Goal: Obtain resource: Obtain resource

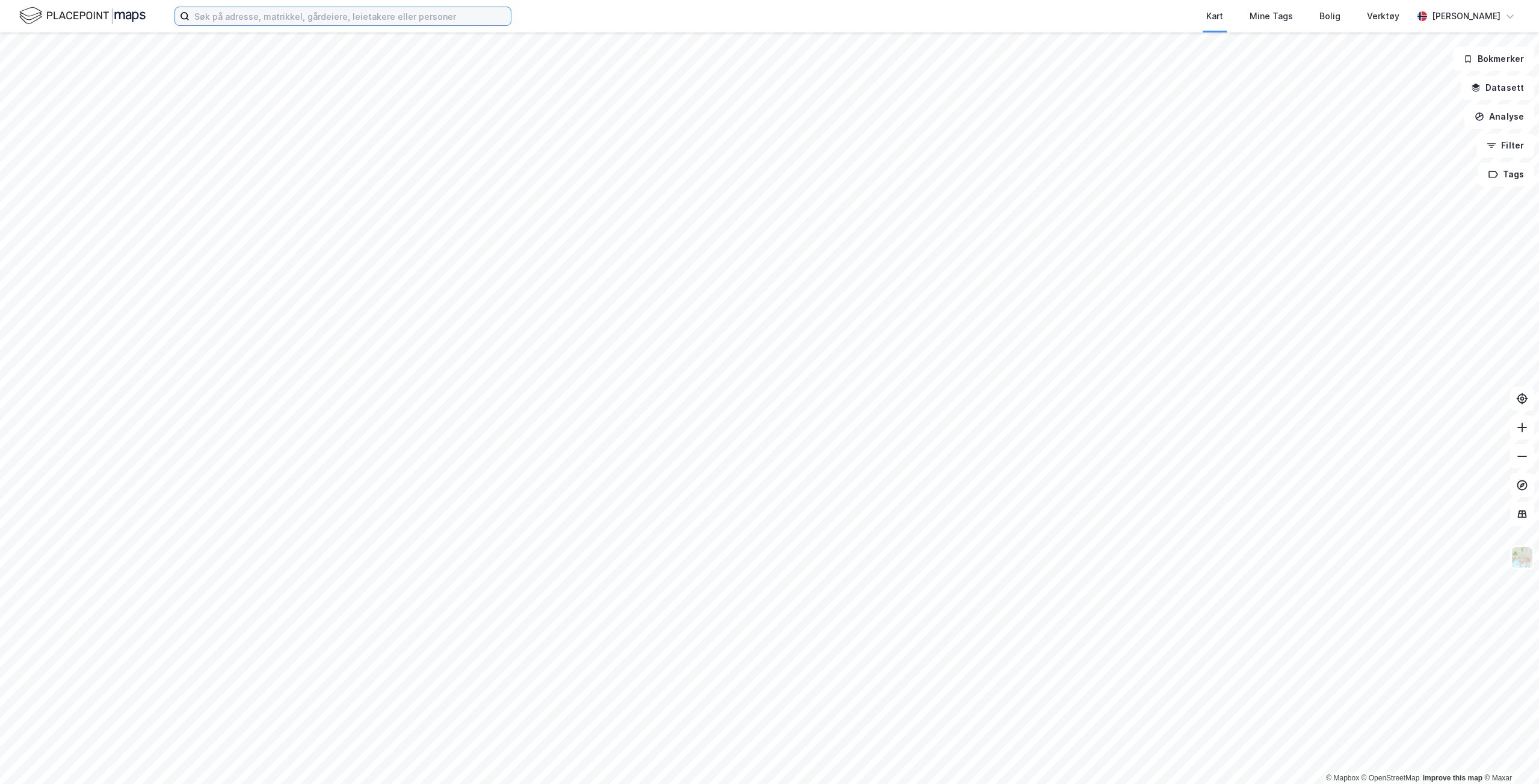
click at [257, 23] on input at bounding box center [350, 16] width 321 height 18
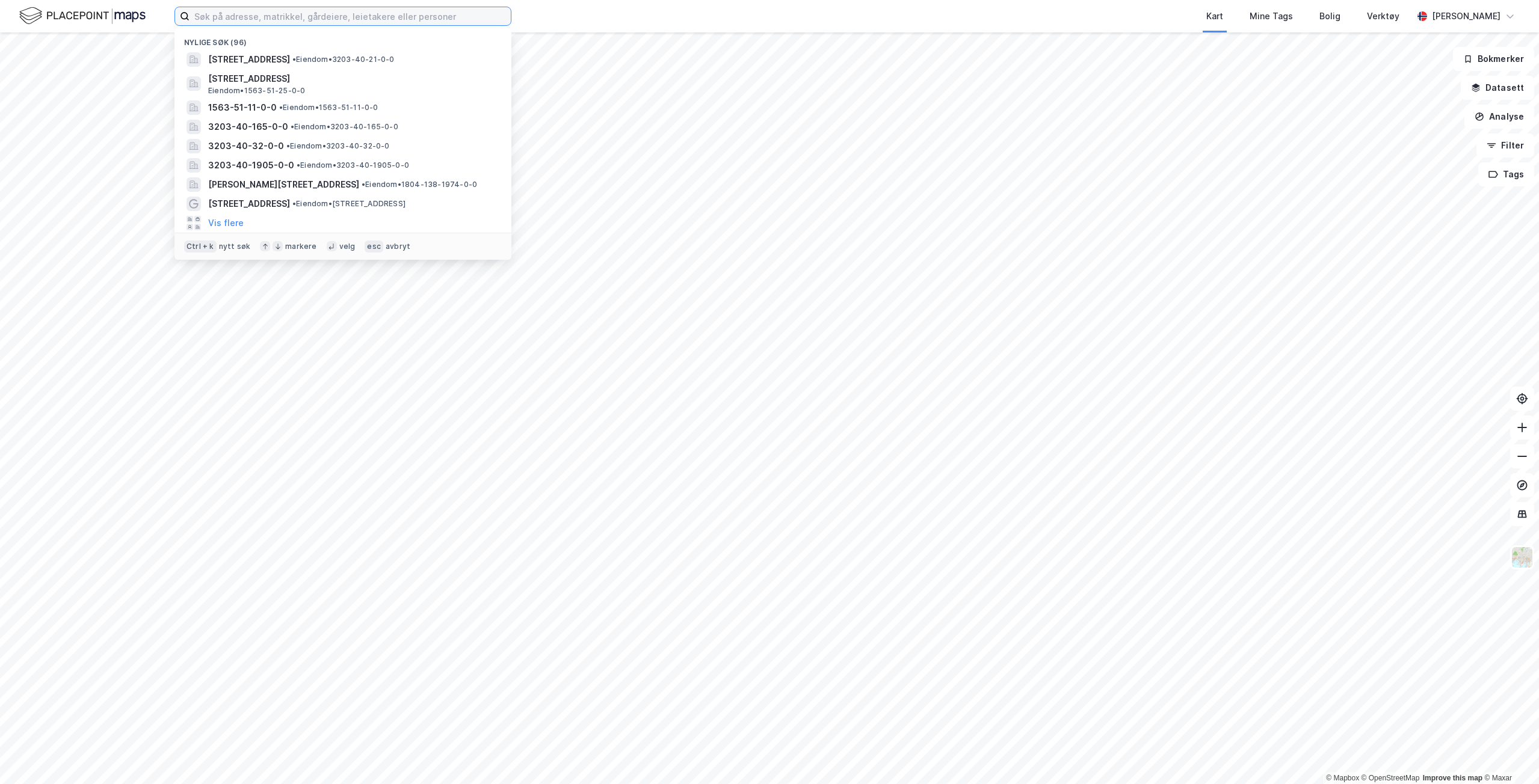
click at [357, 19] on input at bounding box center [350, 16] width 321 height 18
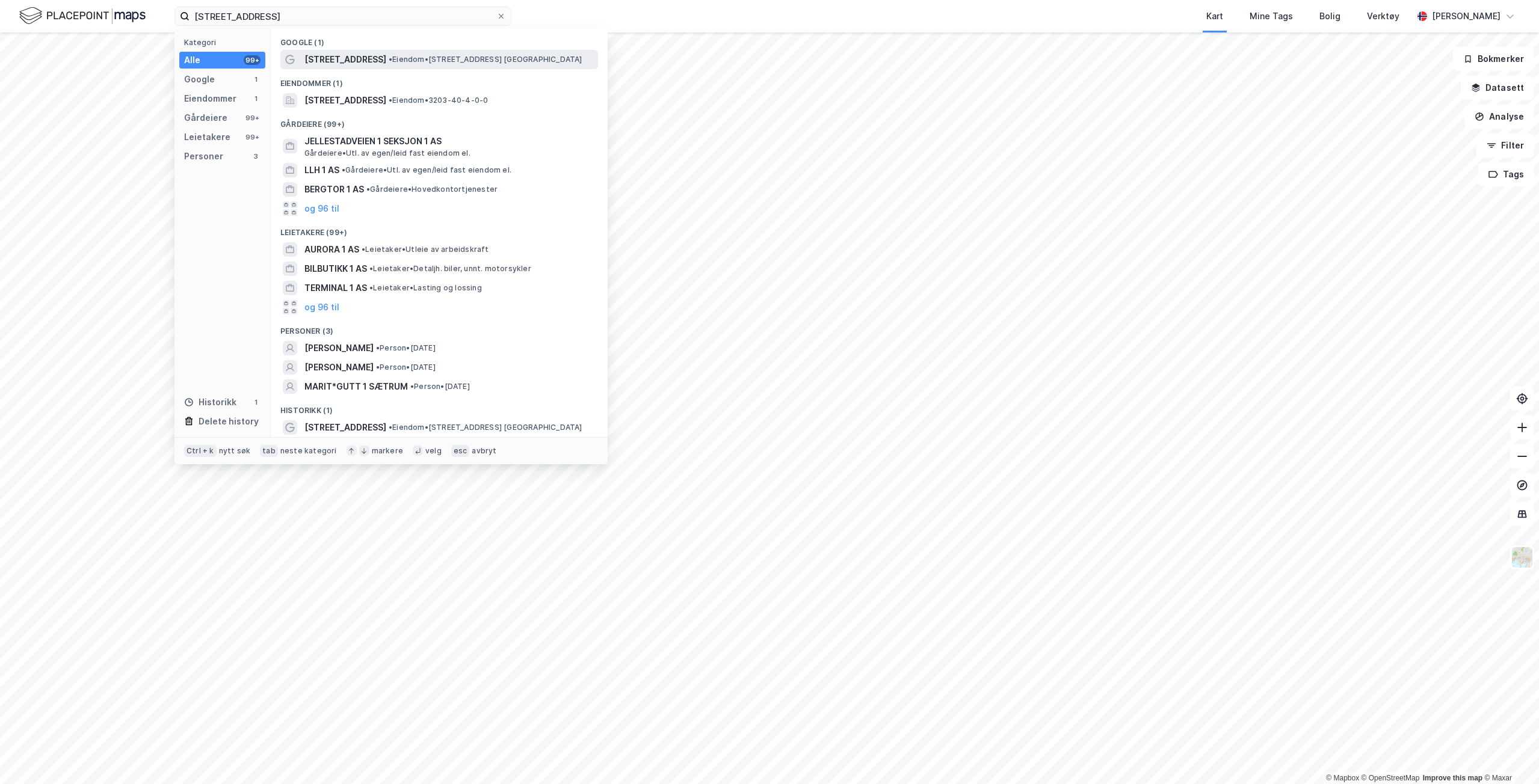
click at [416, 63] on span "• Eiendom • [STREET_ADDRESS] [GEOGRAPHIC_DATA]" at bounding box center [485, 59] width 193 height 9
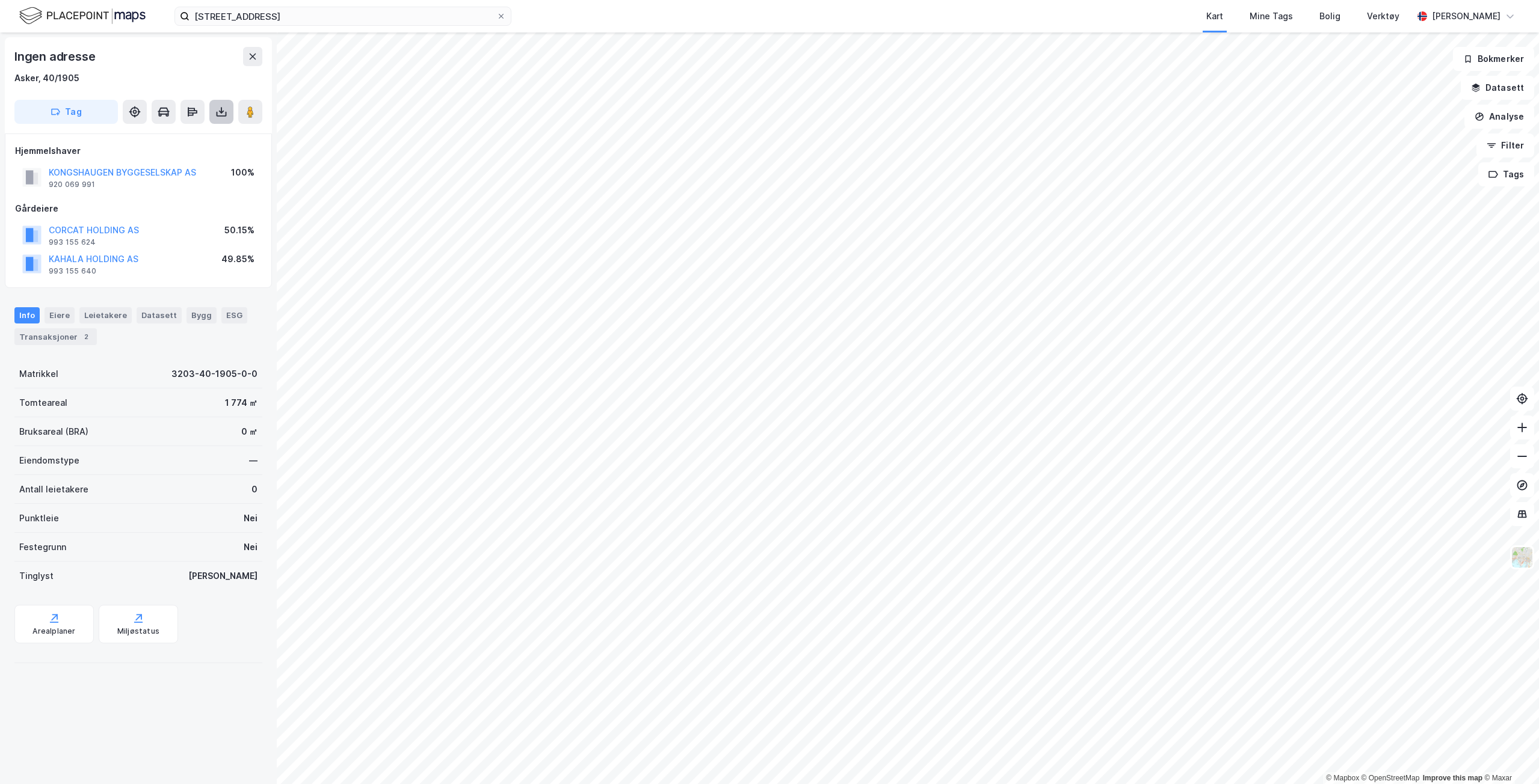
click at [212, 109] on button at bounding box center [221, 111] width 24 height 24
click at [142, 131] on div "Last ned grunnbok" at bounding box center [162, 135] width 70 height 9
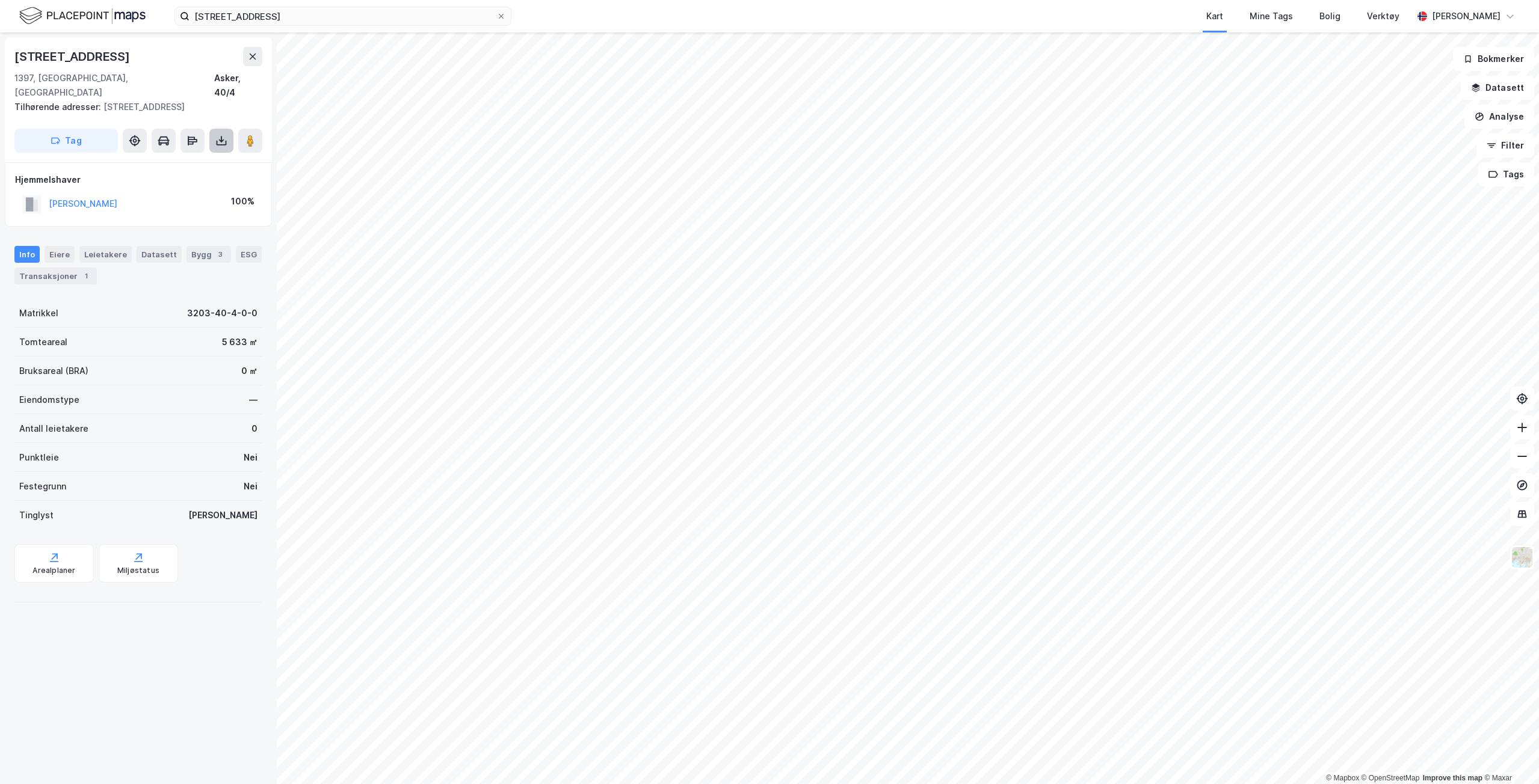
click at [219, 134] on icon at bounding box center [221, 140] width 12 height 12
click at [170, 160] on div "Last ned grunnbok" at bounding box center [162, 165] width 70 height 9
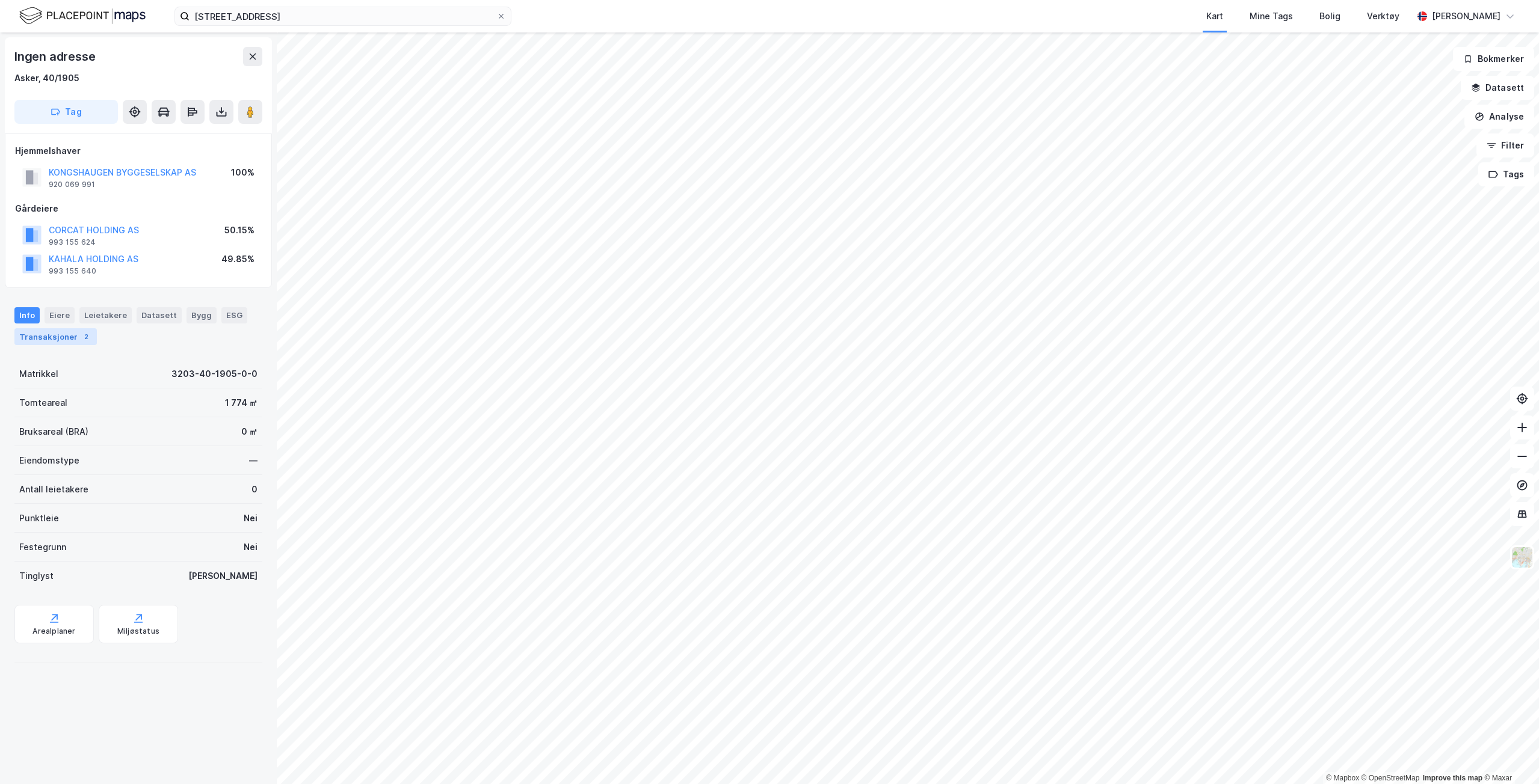
click at [68, 338] on div "Transaksjoner 2" at bounding box center [55, 336] width 83 height 17
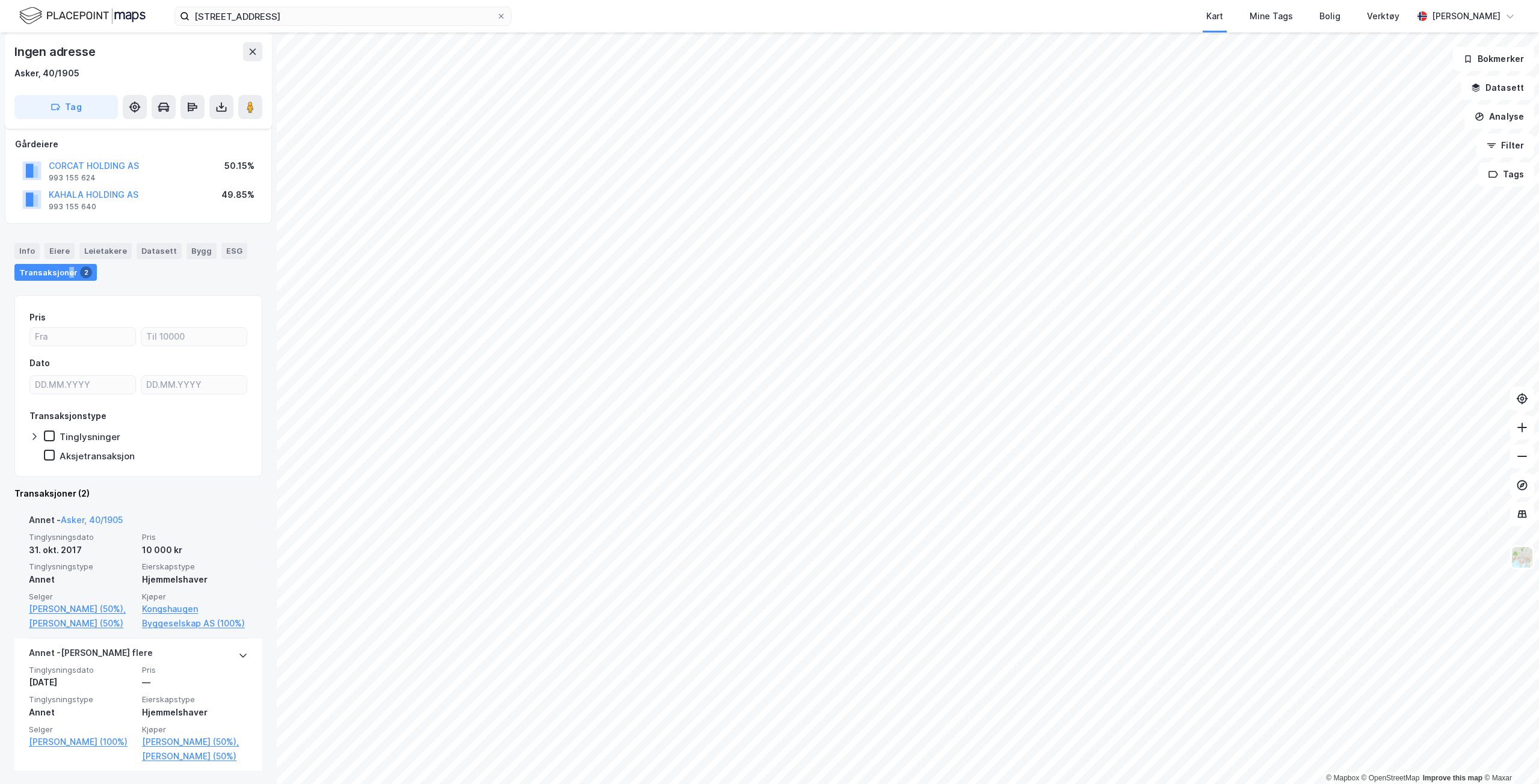
scroll to position [65, 0]
click at [42, 617] on link "[PERSON_NAME] (50%)" at bounding box center [81, 622] width 106 height 14
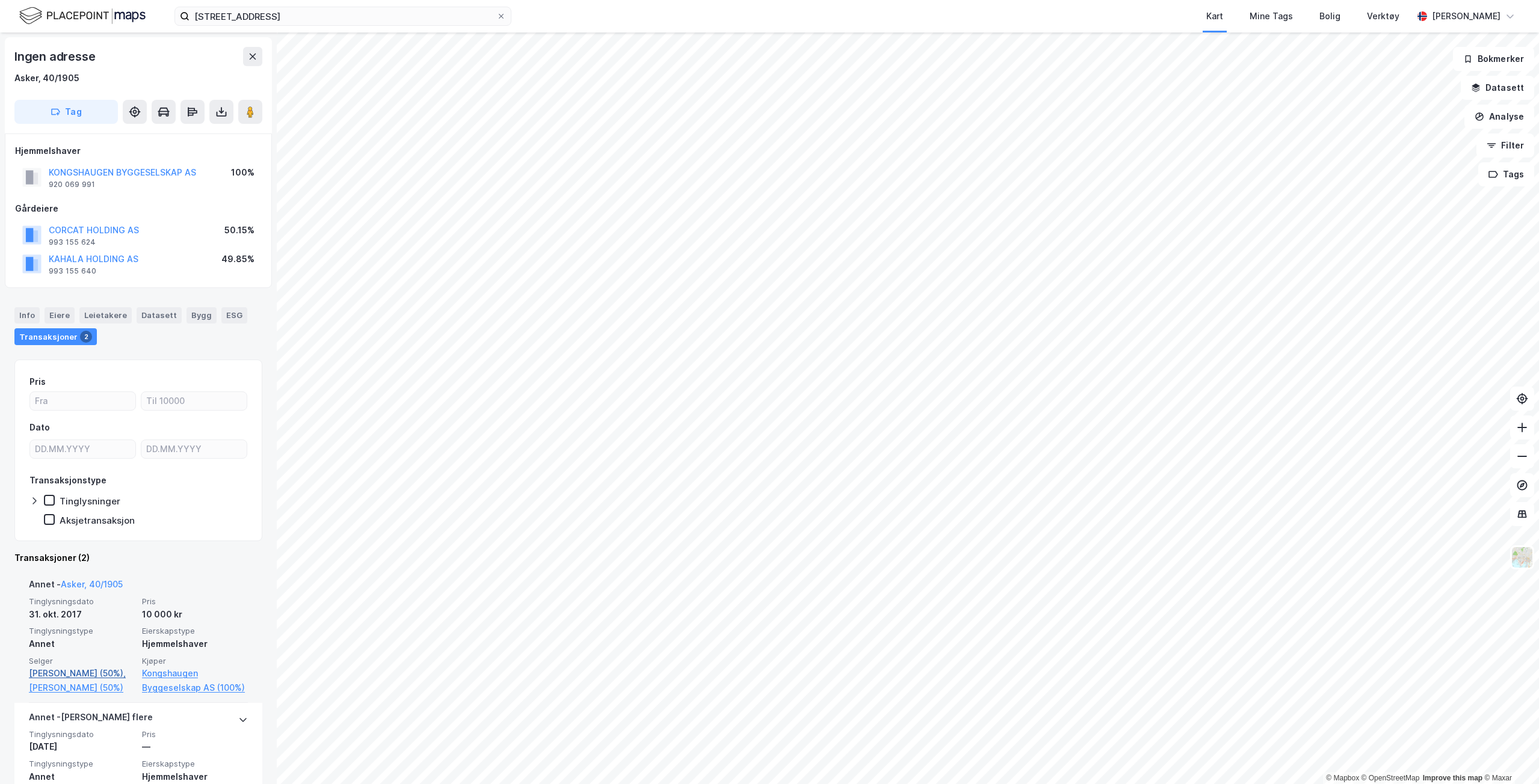
click at [44, 669] on link "[PERSON_NAME] (50%)," at bounding box center [81, 673] width 106 height 14
click at [165, 687] on link "Kongshaugen Byggeselskap AS (100%)" at bounding box center [194, 681] width 106 height 29
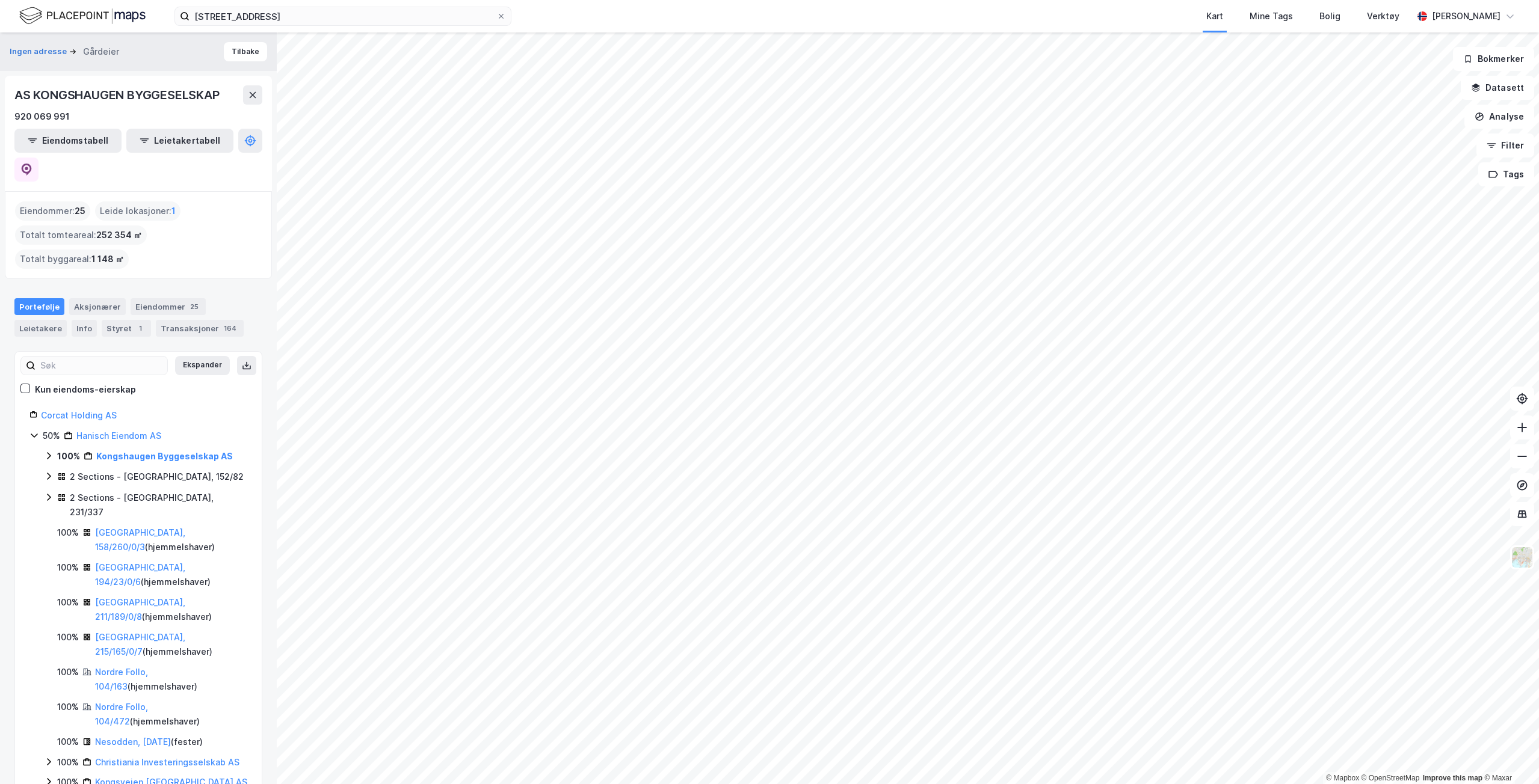
click at [45, 451] on icon at bounding box center [48, 456] width 9 height 9
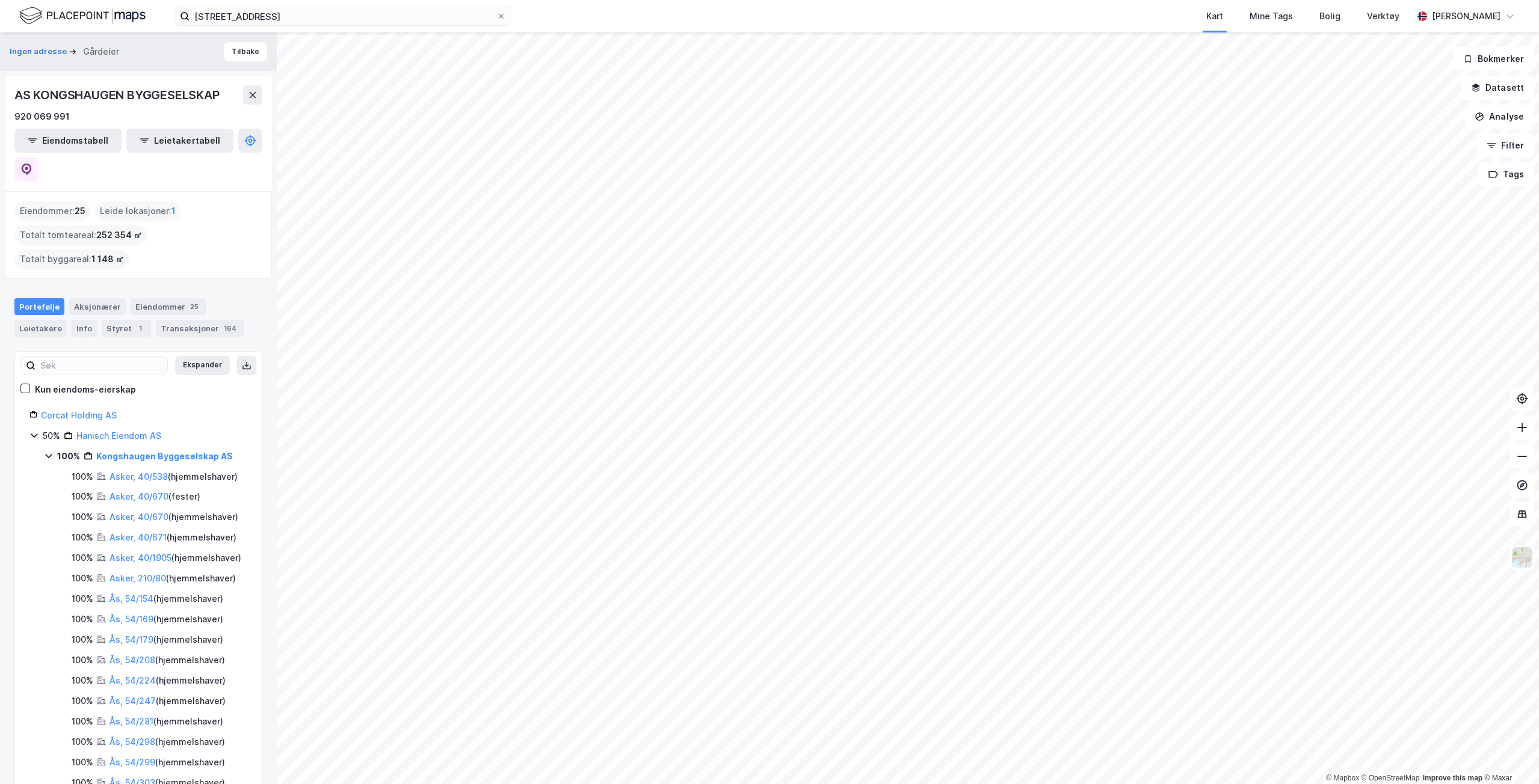
click at [47, 451] on icon at bounding box center [48, 456] width 9 height 9
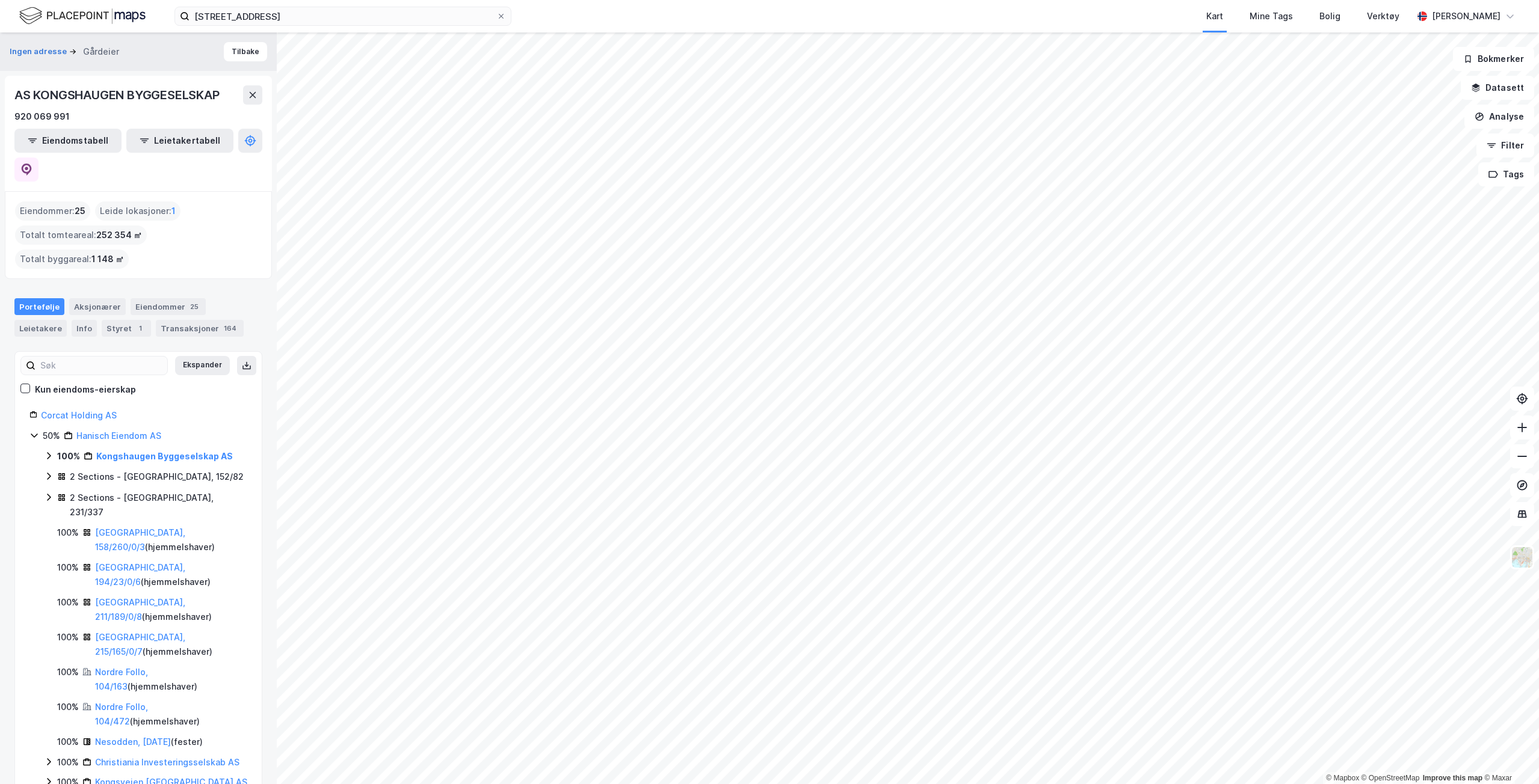
click at [29, 430] on icon at bounding box center [34, 435] width 9 height 9
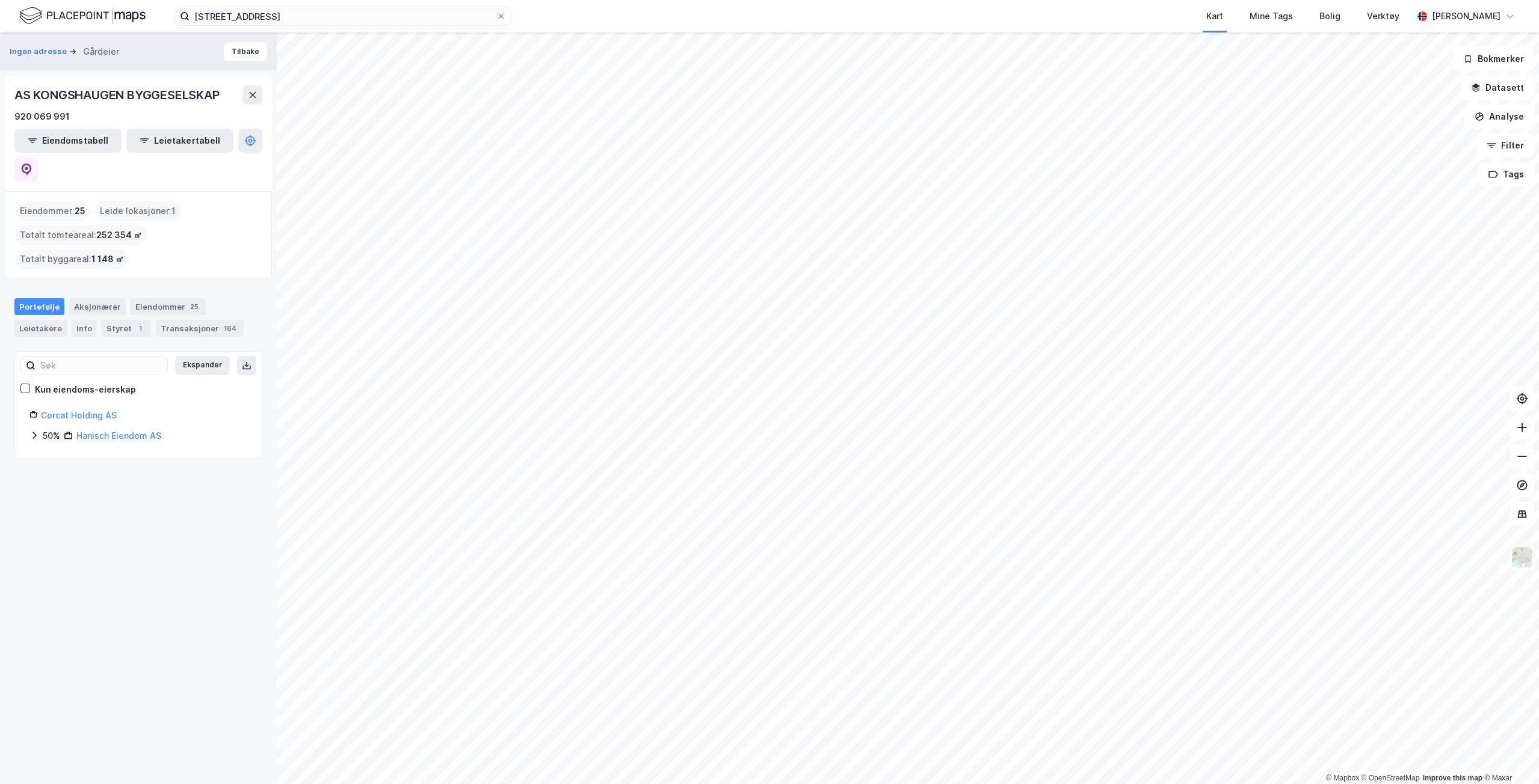
click at [30, 430] on icon at bounding box center [34, 435] width 9 height 9
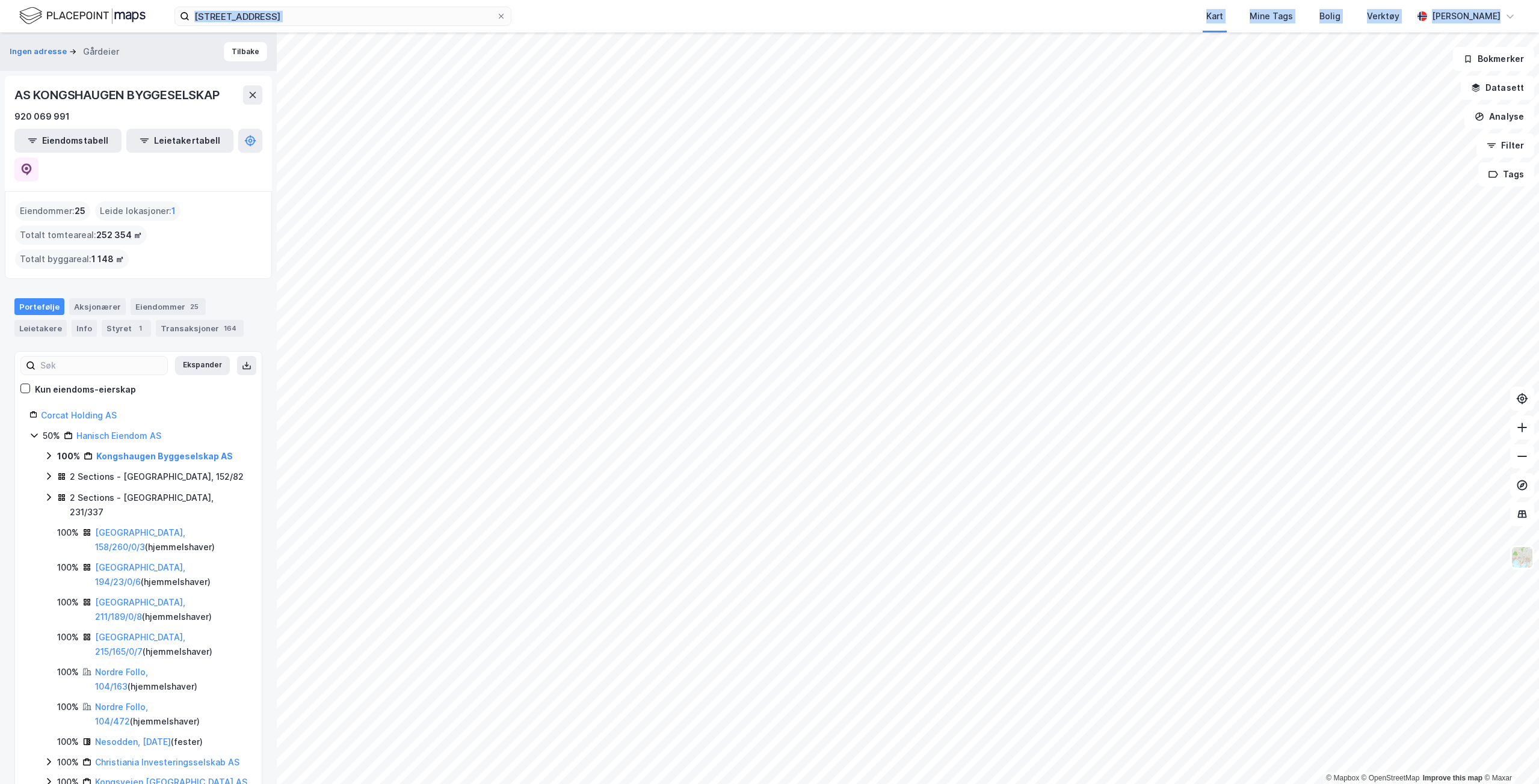
drag, startPoint x: 319, startPoint y: 31, endPoint x: -1, endPoint y: -28, distance: 325.4
click at [0, 0] on html "hestesundveien 1 Kart Mine Tags Bolig Verktøy [PERSON_NAME] © Mapbox © OpenStre…" at bounding box center [769, 392] width 1539 height 784
click at [348, 15] on input "[STREET_ADDRESS]" at bounding box center [343, 16] width 307 height 18
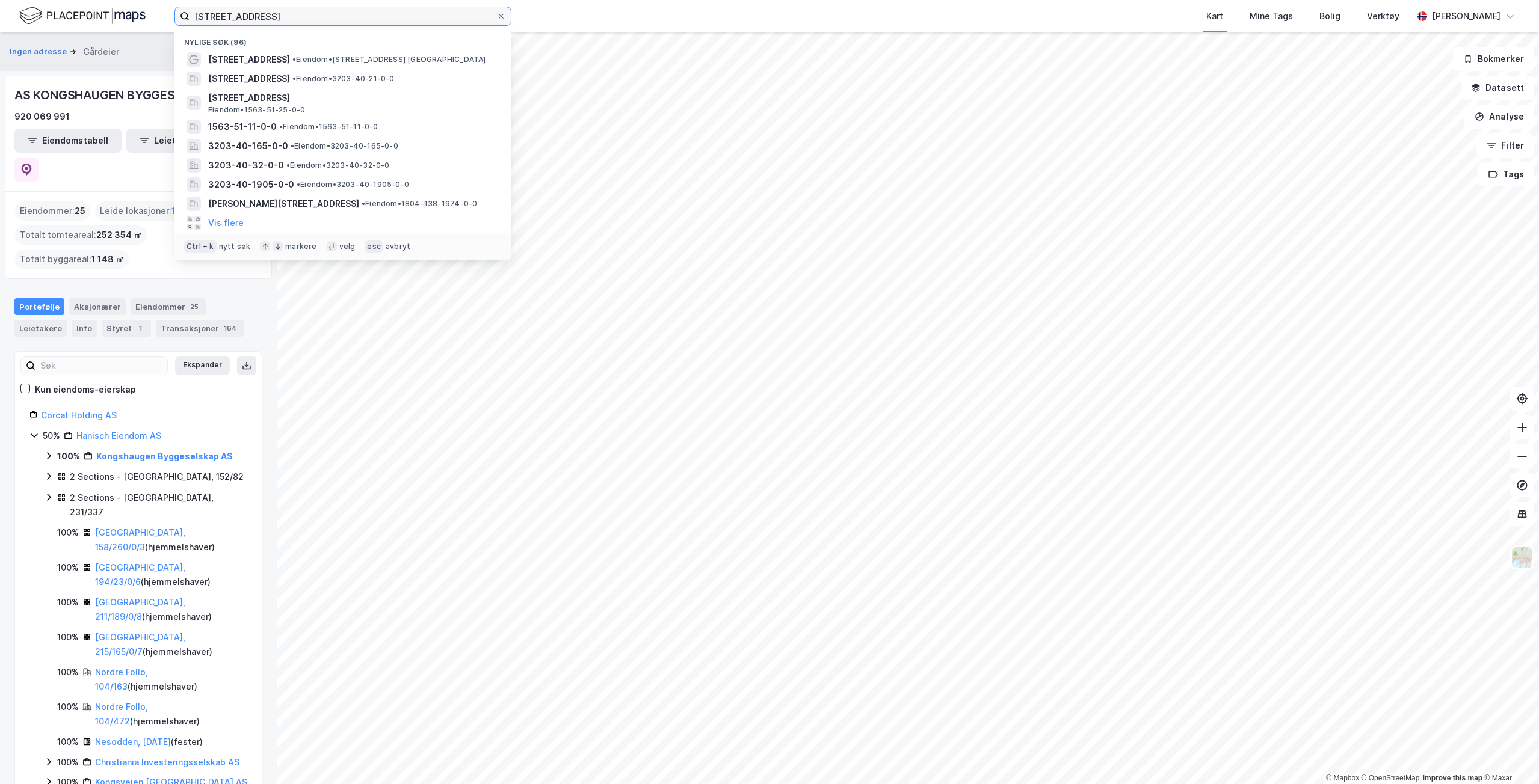
click at [348, 15] on input "[STREET_ADDRESS]" at bounding box center [343, 16] width 307 height 18
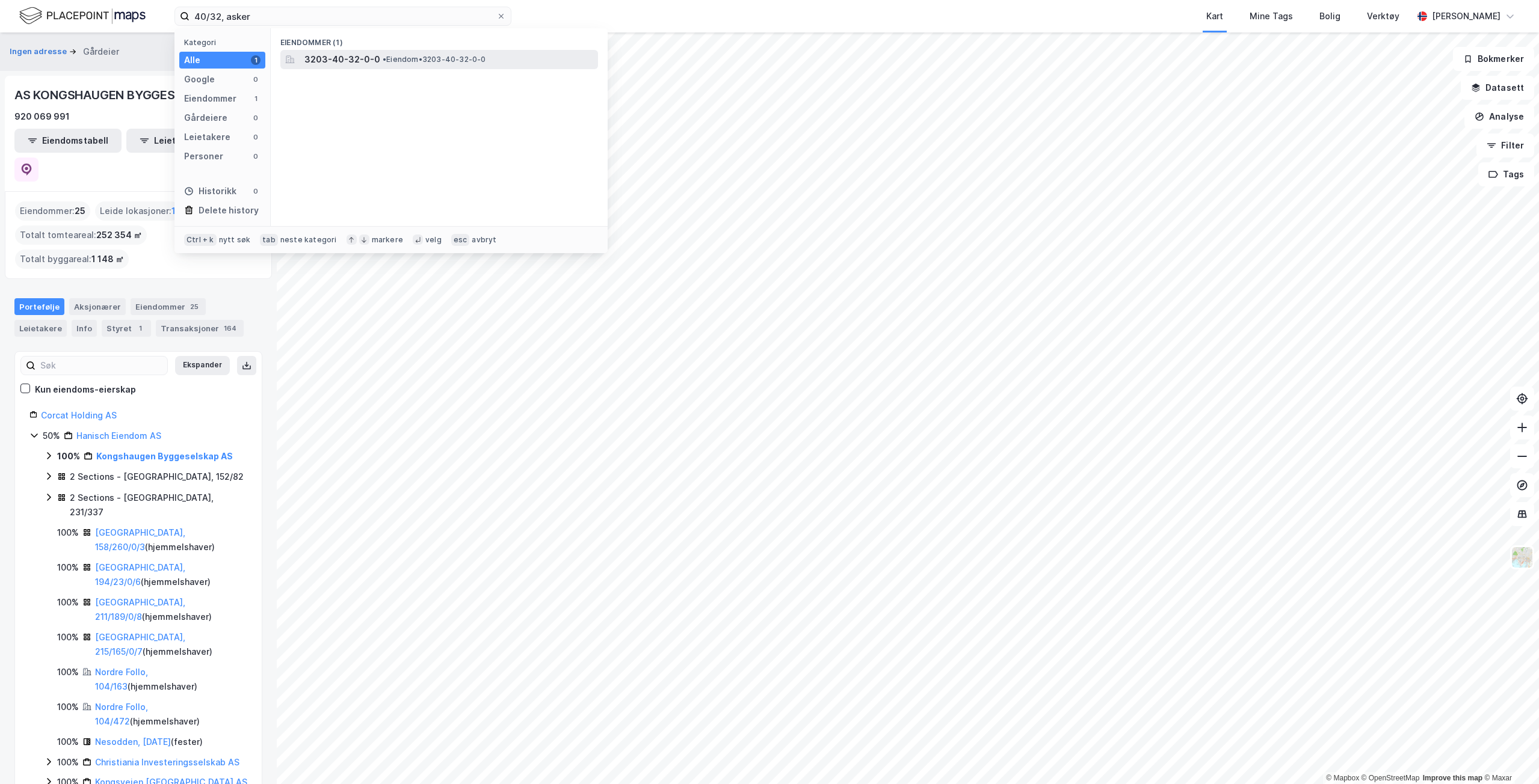
click at [408, 68] on div "3203-40-32-0-0 • Eiendom • 3203-40-32-0-0" at bounding box center [439, 59] width 318 height 19
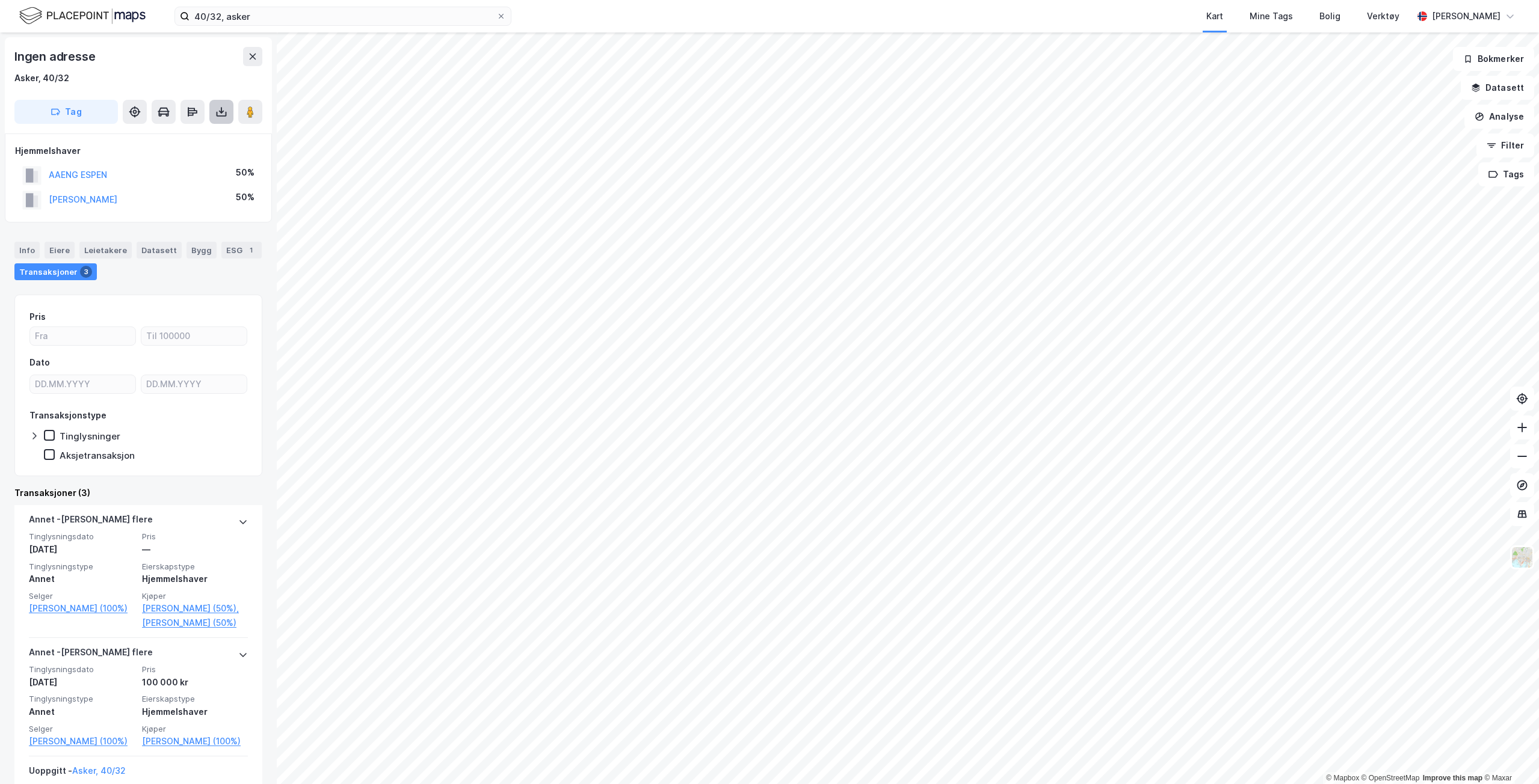
click at [227, 104] on button at bounding box center [221, 111] width 24 height 24
click at [194, 141] on div "Last ned grunnbok" at bounding box center [169, 136] width 128 height 19
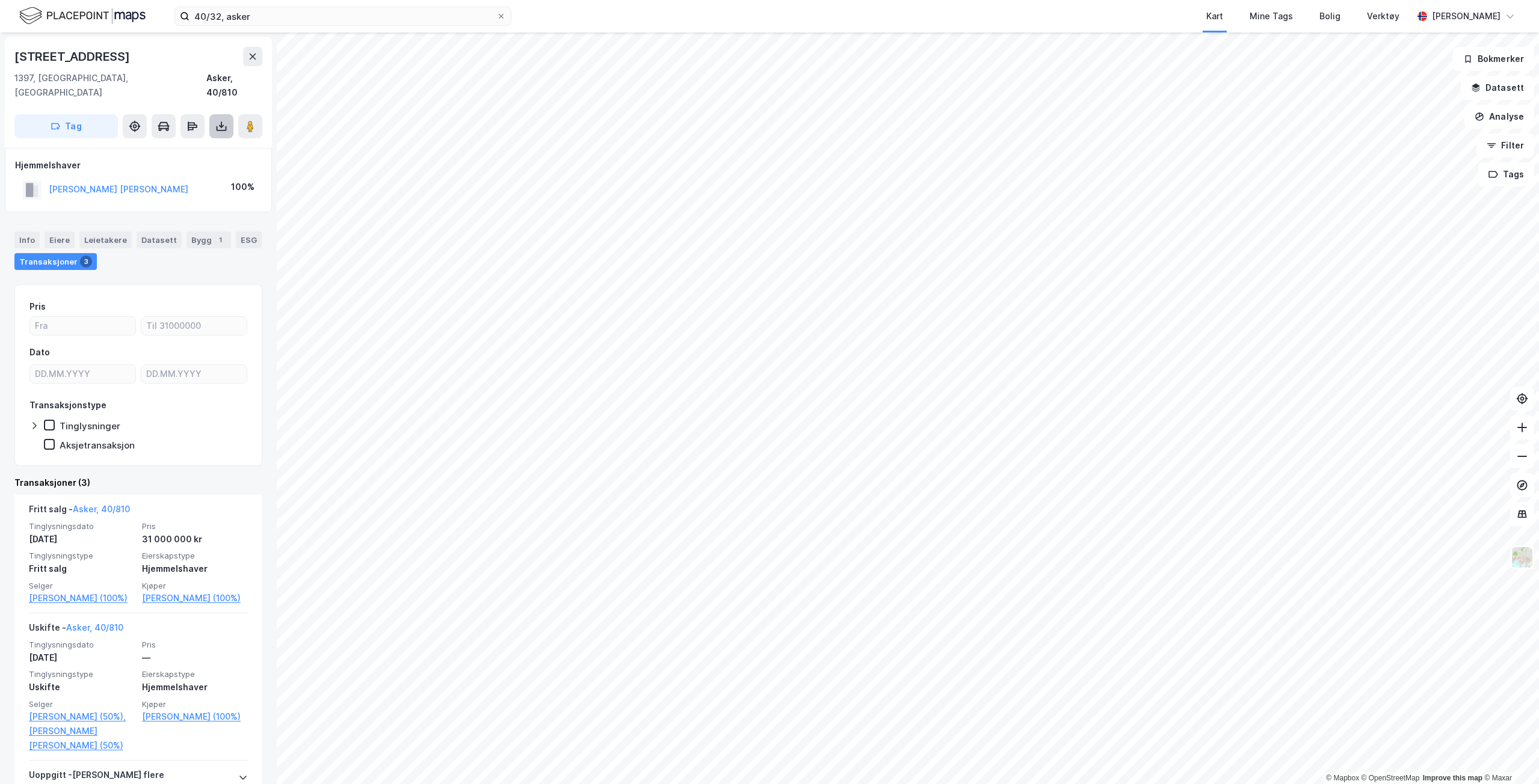
click at [213, 114] on button at bounding box center [221, 126] width 24 height 24
click at [215, 141] on div "Last ned grunnbok" at bounding box center [169, 150] width 128 height 19
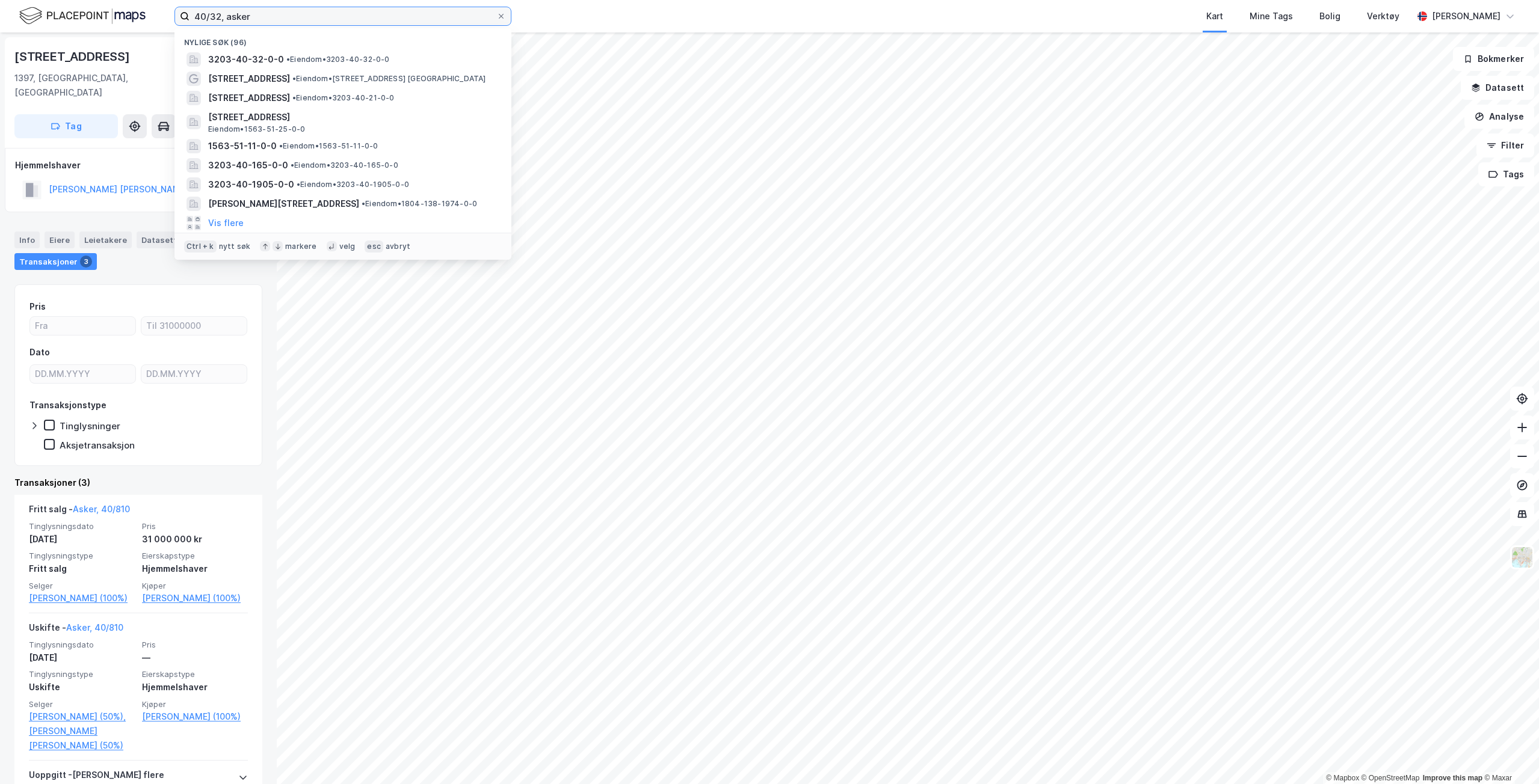
click at [208, 21] on input "40/32, asker" at bounding box center [343, 16] width 307 height 18
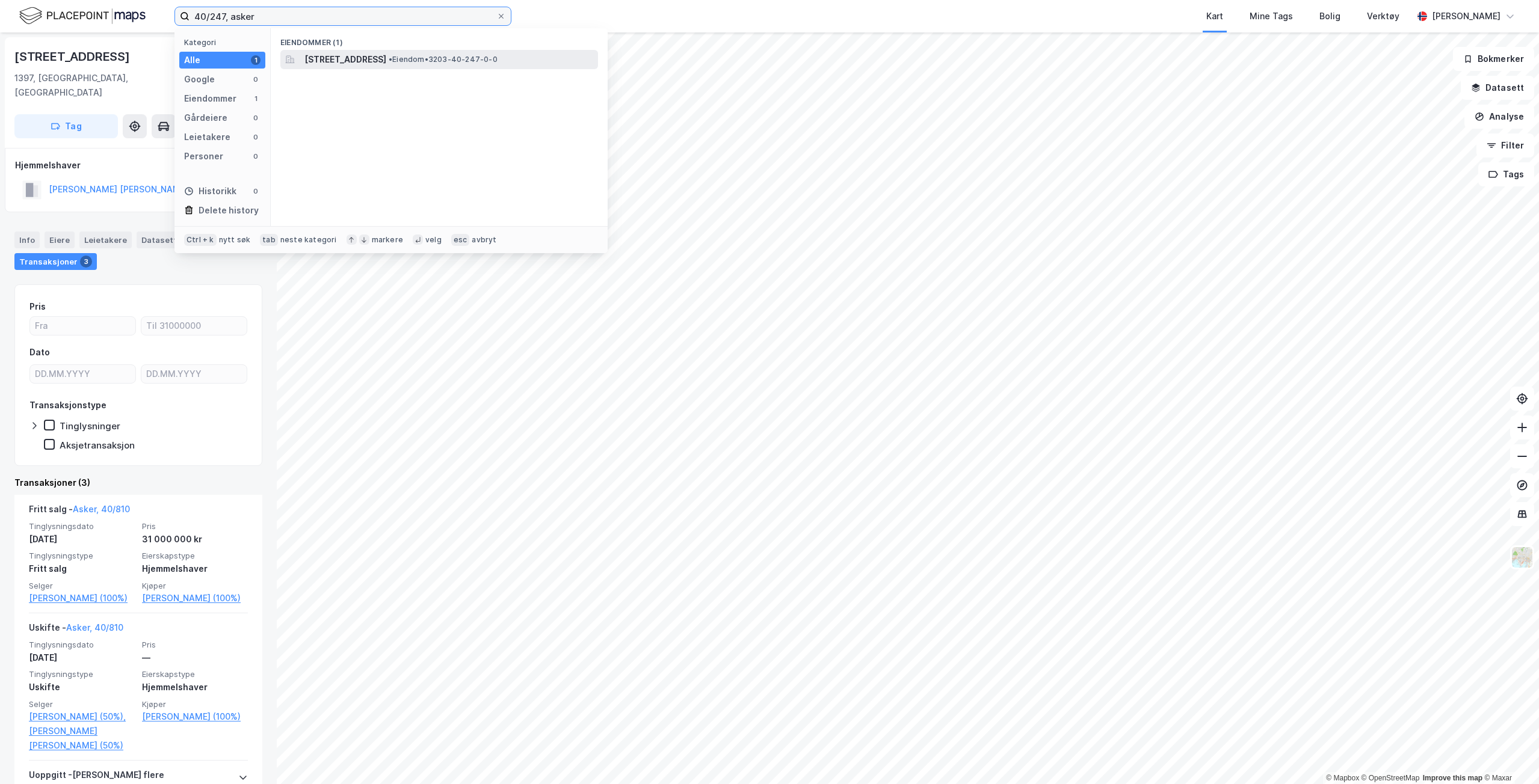
type input "40/247, asker"
click at [485, 68] on div "[STREET_ADDRESS] • Eiendom • 3203-40-247-0-0" at bounding box center [439, 59] width 318 height 19
